Goal: Navigation & Orientation: Find specific page/section

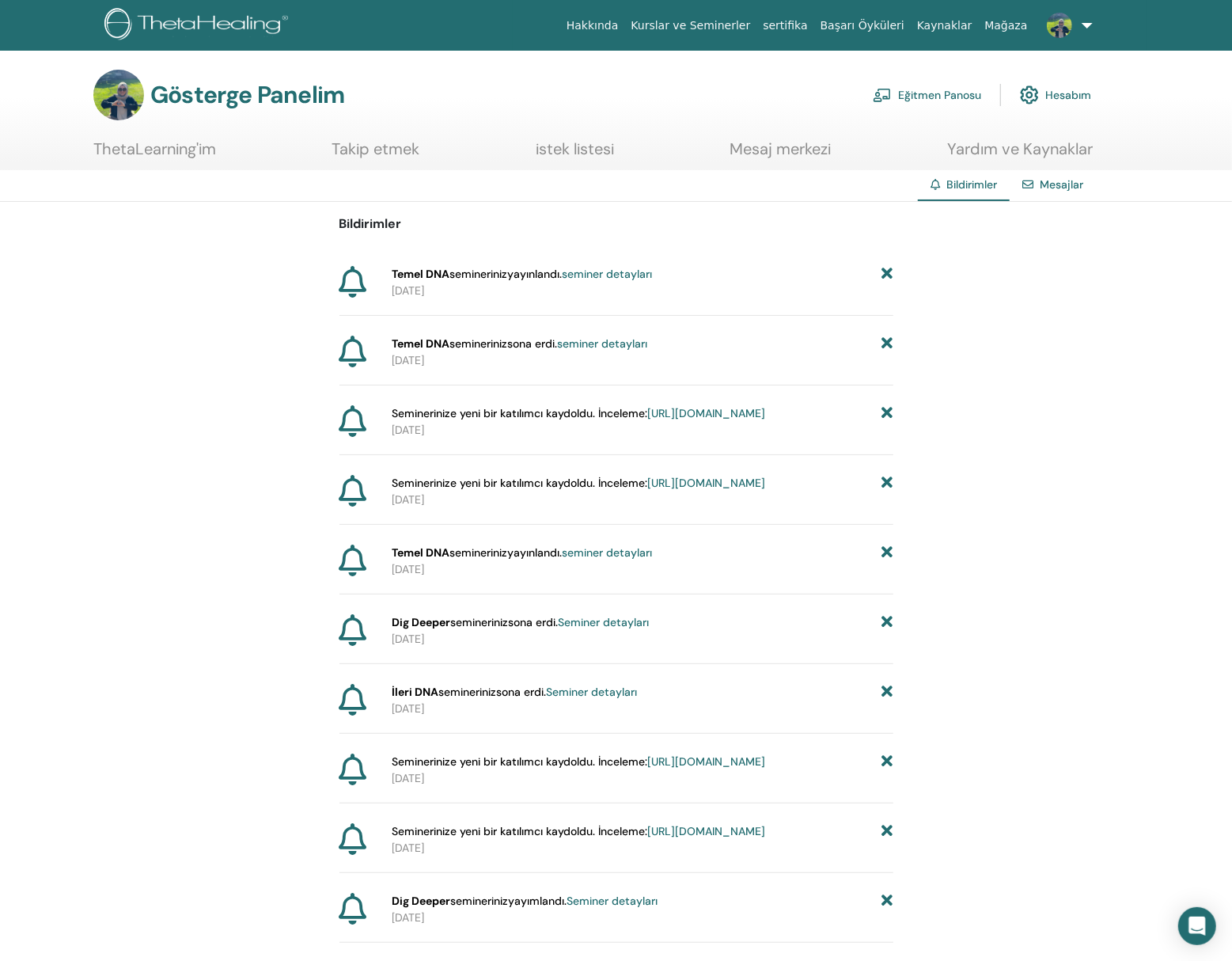
click at [117, 143] on font "ThetaLearning'im" at bounding box center [154, 148] width 122 height 20
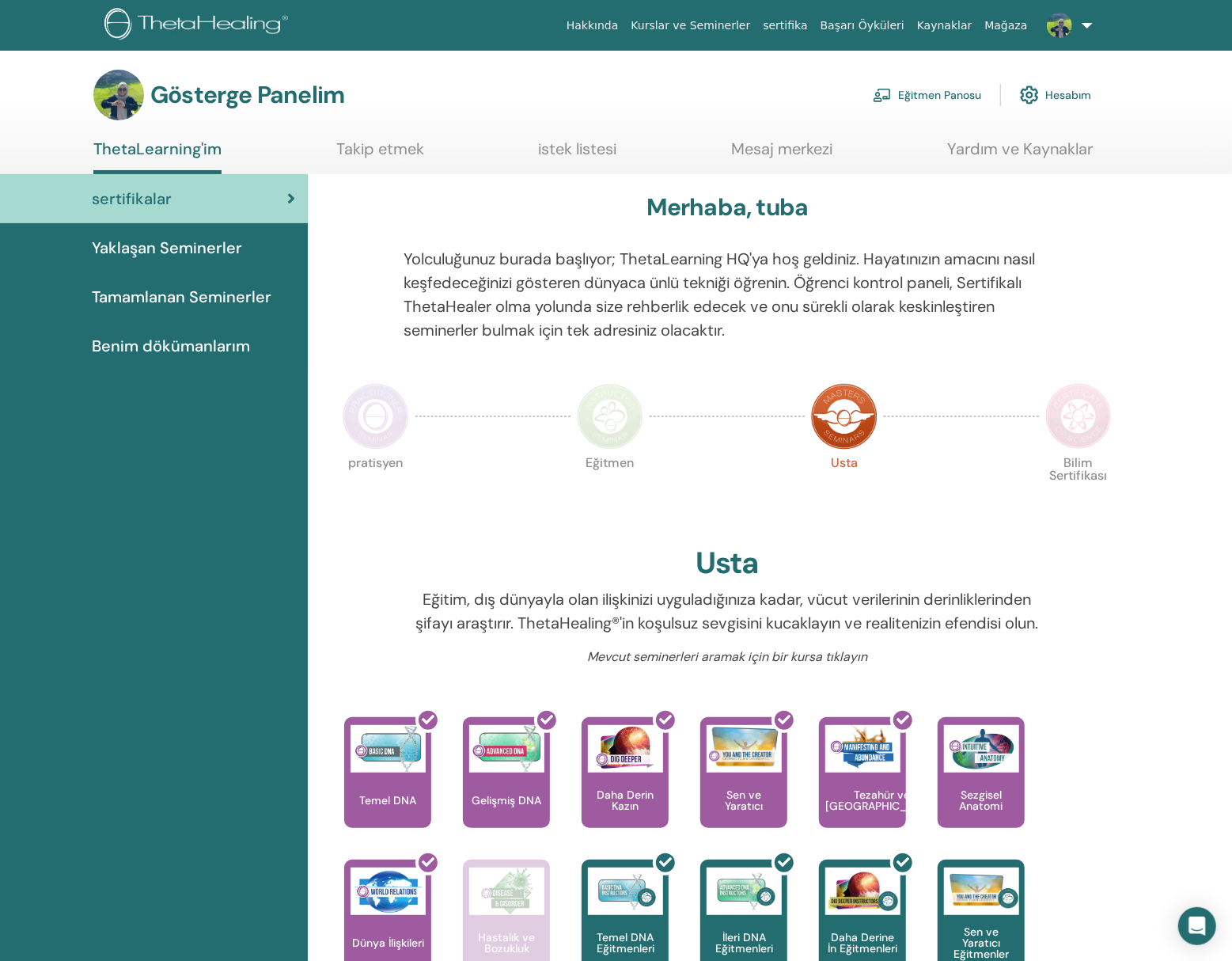
click at [161, 293] on font "Tamamlanan Seminerler" at bounding box center [182, 296] width 180 height 20
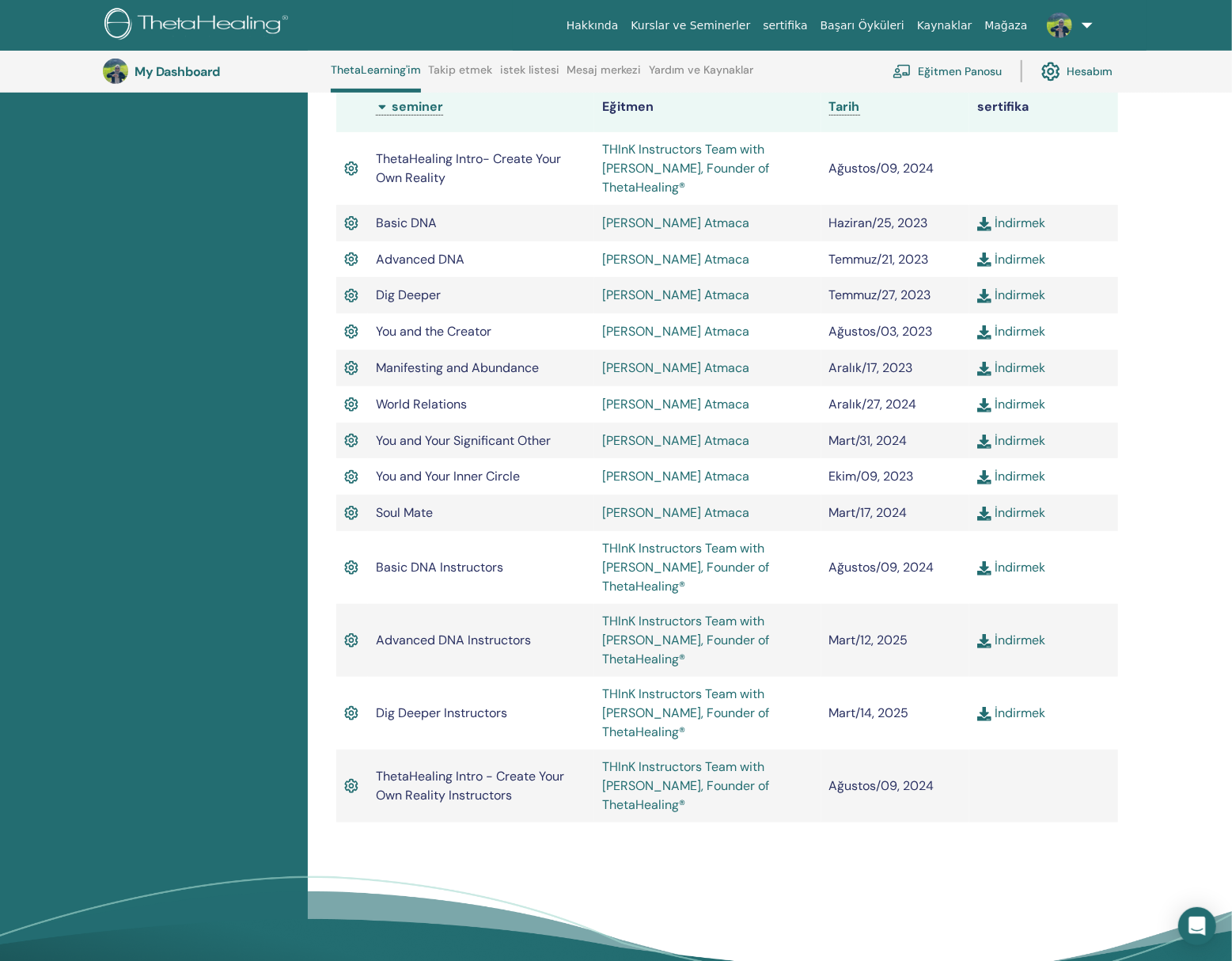
scroll to position [463, 0]
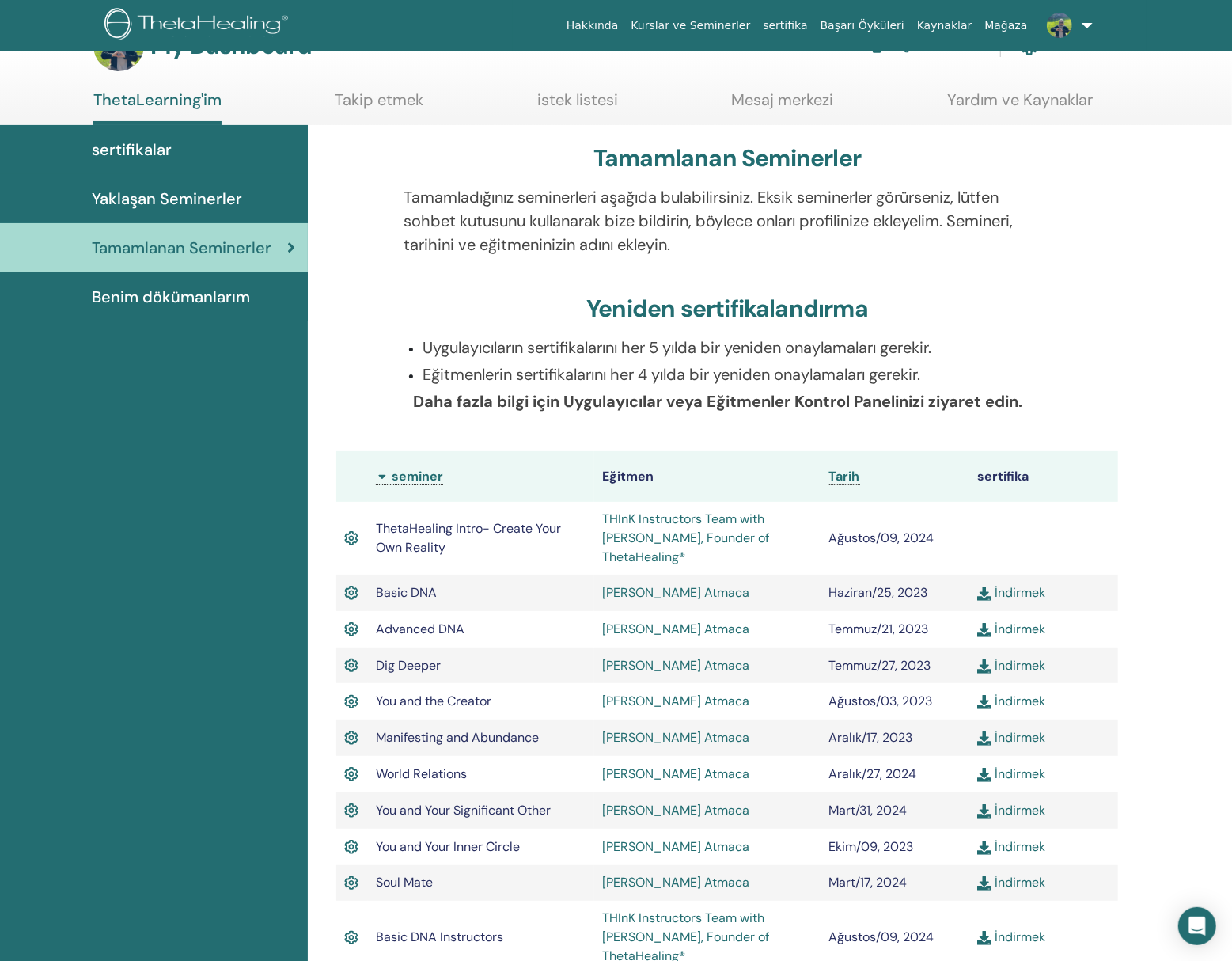
scroll to position [0, 0]
